Goal: Task Accomplishment & Management: Manage account settings

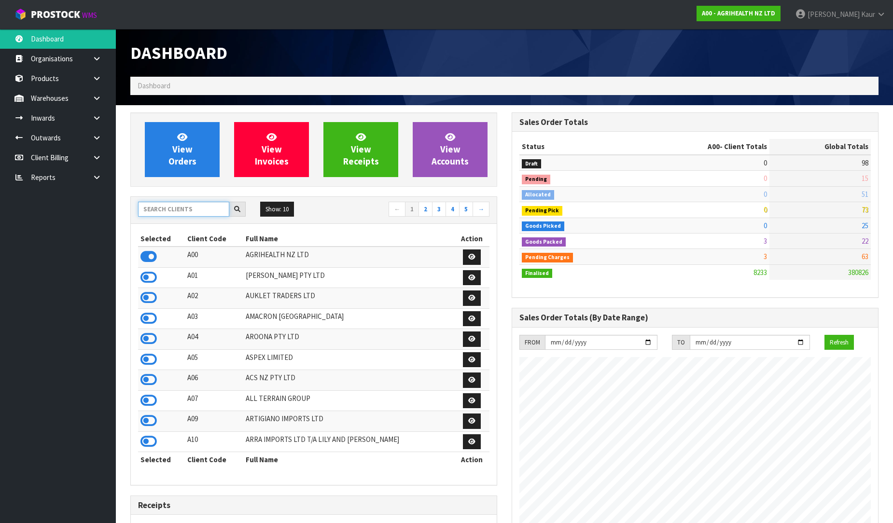
click at [172, 208] on input "text" at bounding box center [183, 209] width 91 height 15
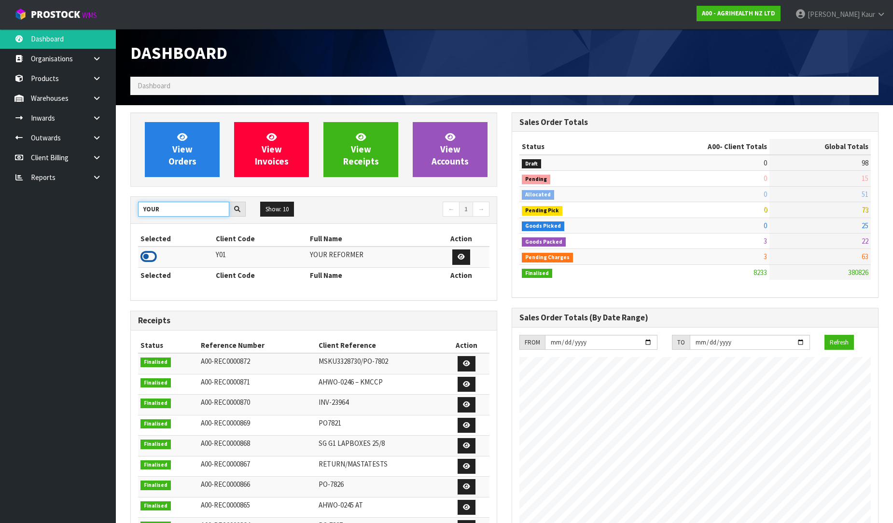
type input "YOUR"
click at [146, 253] on icon at bounding box center [148, 257] width 16 height 14
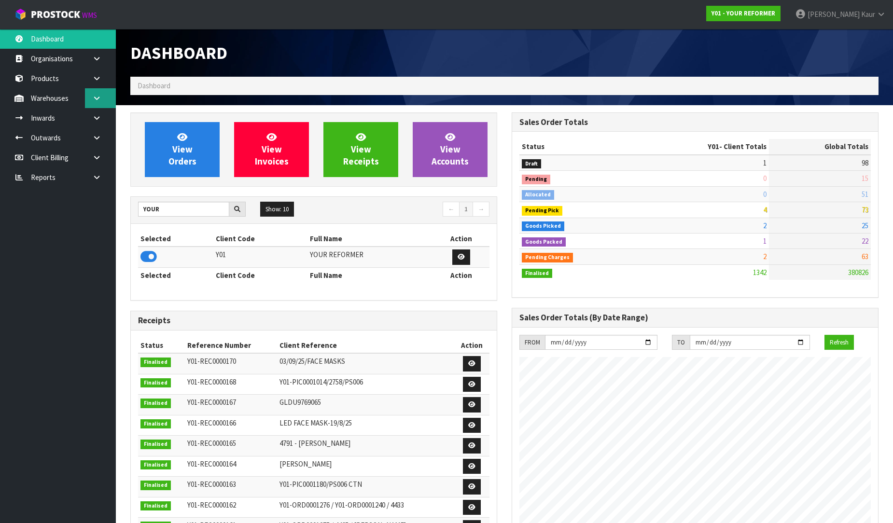
scroll to position [731, 381]
click at [103, 113] on link at bounding box center [100, 118] width 31 height 20
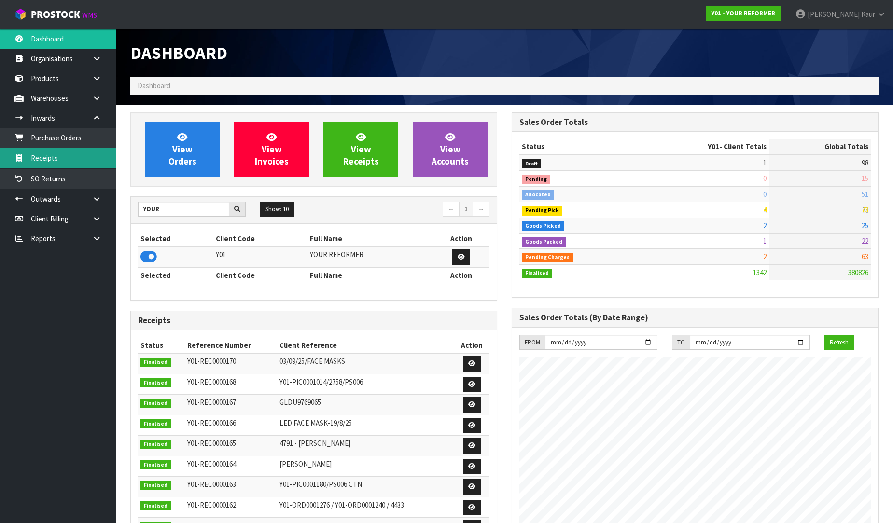
click at [70, 161] on link "Receipts" at bounding box center [58, 158] width 116 height 20
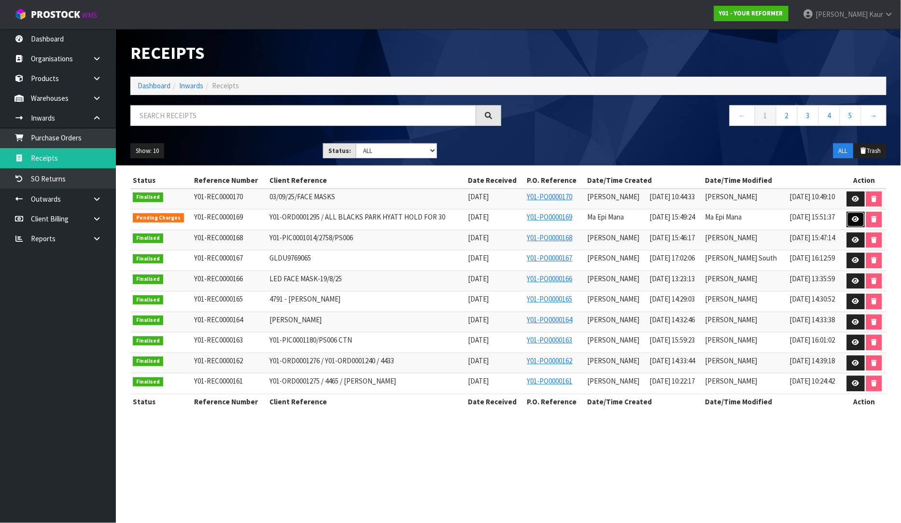
click at [850, 215] on link at bounding box center [856, 219] width 18 height 15
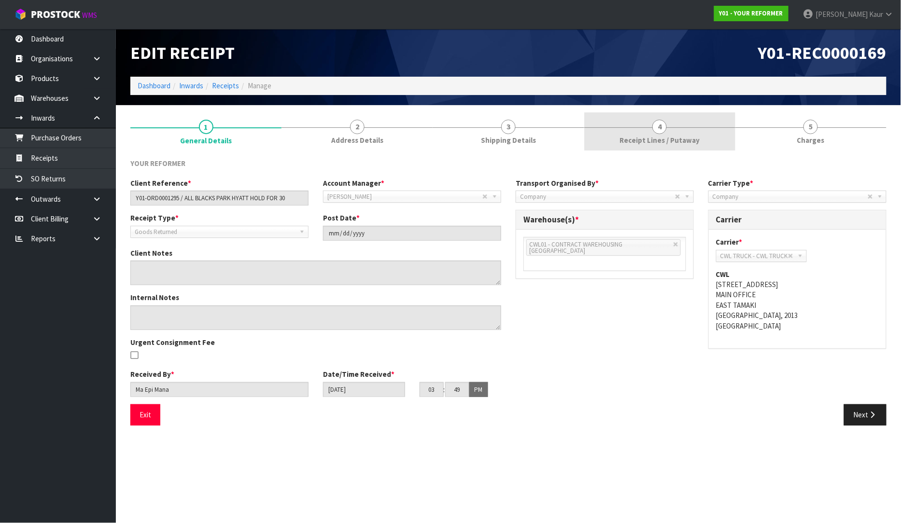
click at [673, 124] on link "4 Receipt Lines / Putaway" at bounding box center [659, 131] width 151 height 38
